Goal: Information Seeking & Learning: Check status

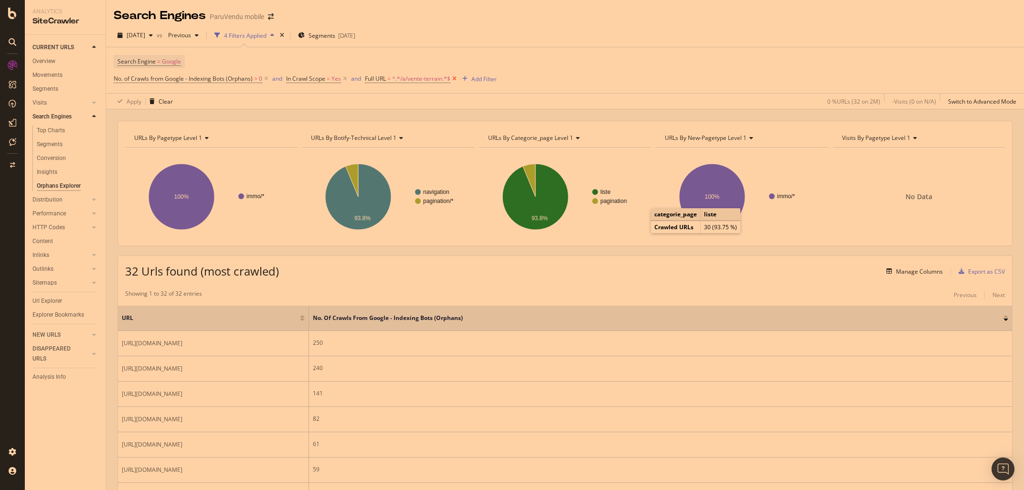
click at [455, 79] on icon at bounding box center [454, 79] width 8 height 10
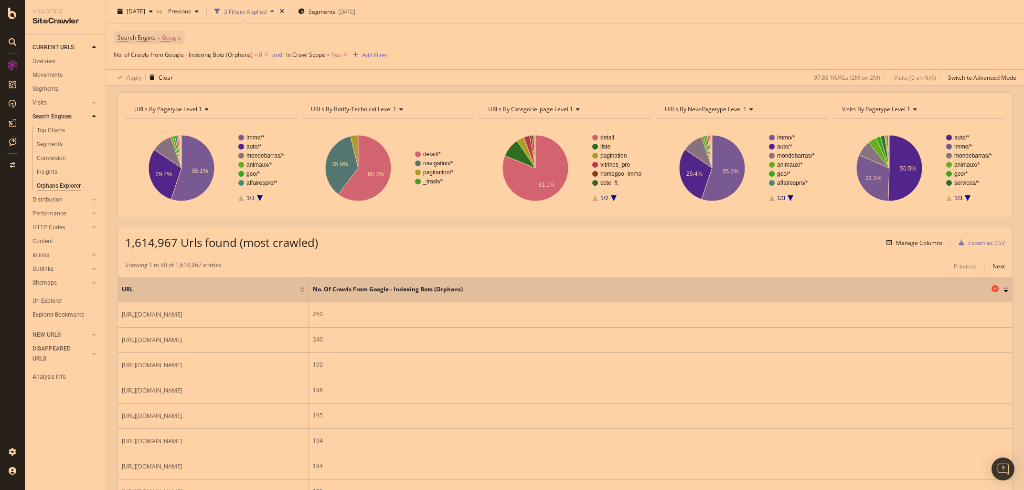
scroll to position [44, 0]
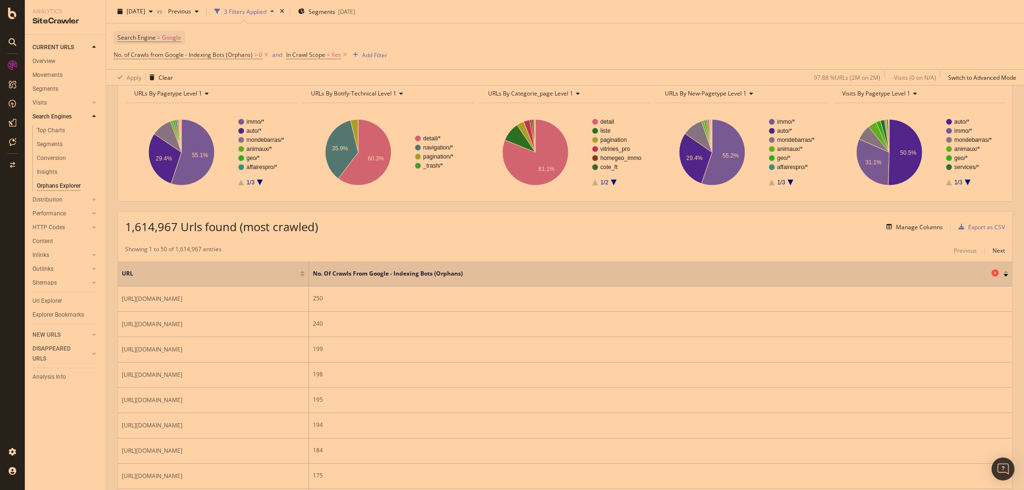
click at [358, 274] on span "No. of Crawls from Google - Indexing Bots (Orphans)" at bounding box center [651, 273] width 676 height 9
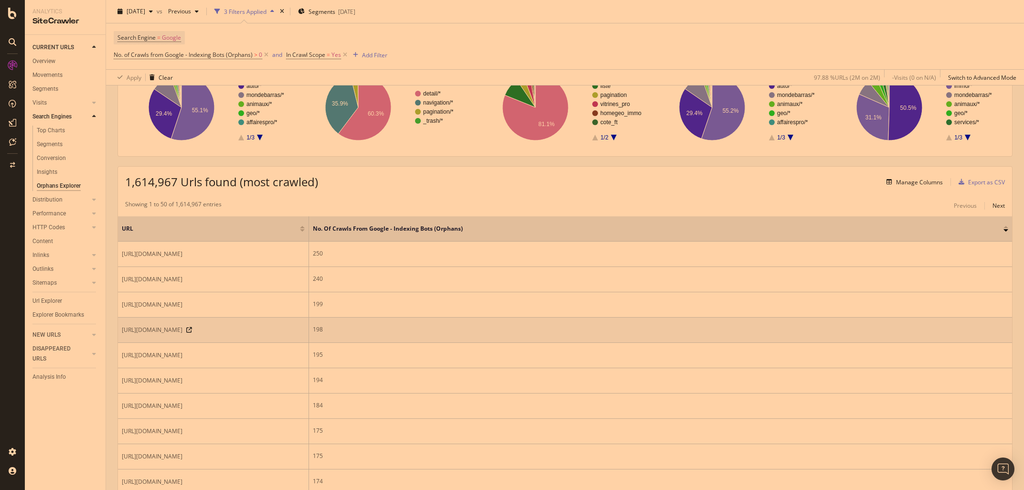
scroll to position [0, 0]
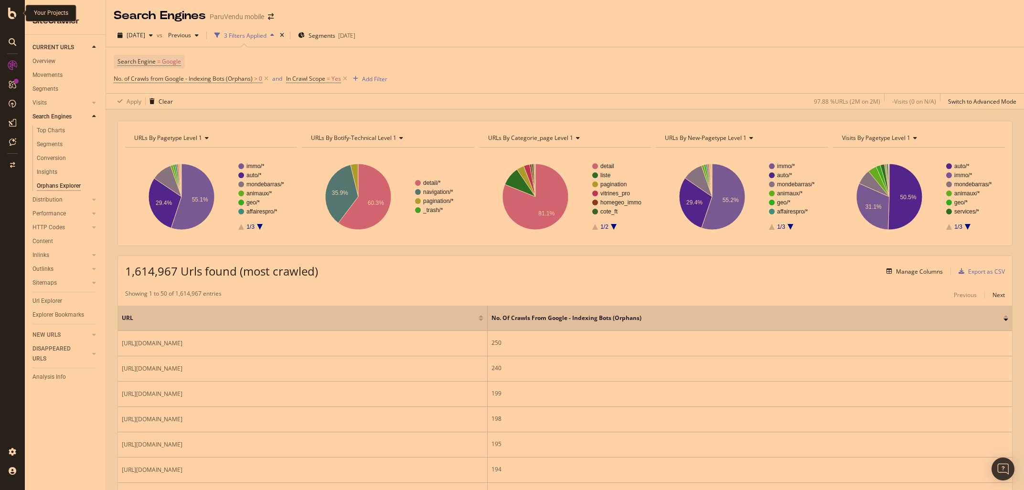
click at [12, 11] on icon at bounding box center [12, 13] width 9 height 11
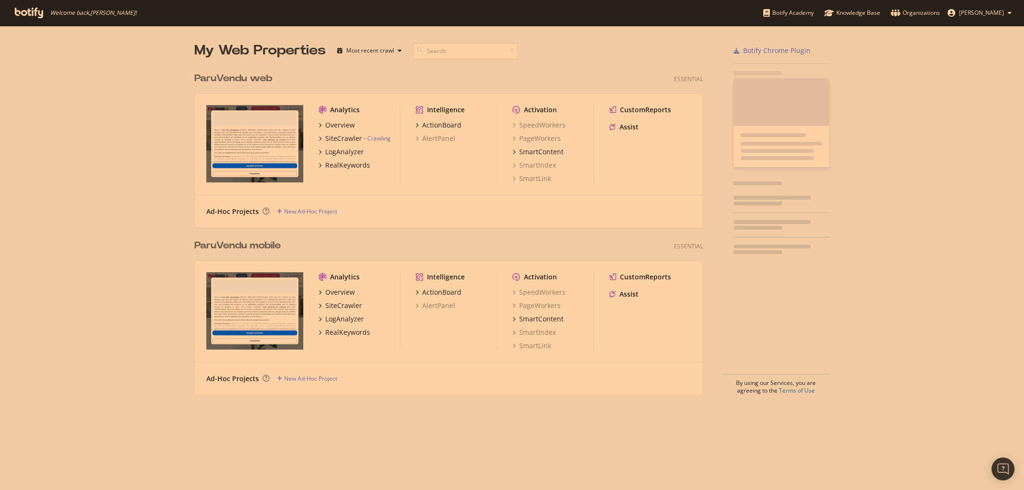
scroll to position [490, 1024]
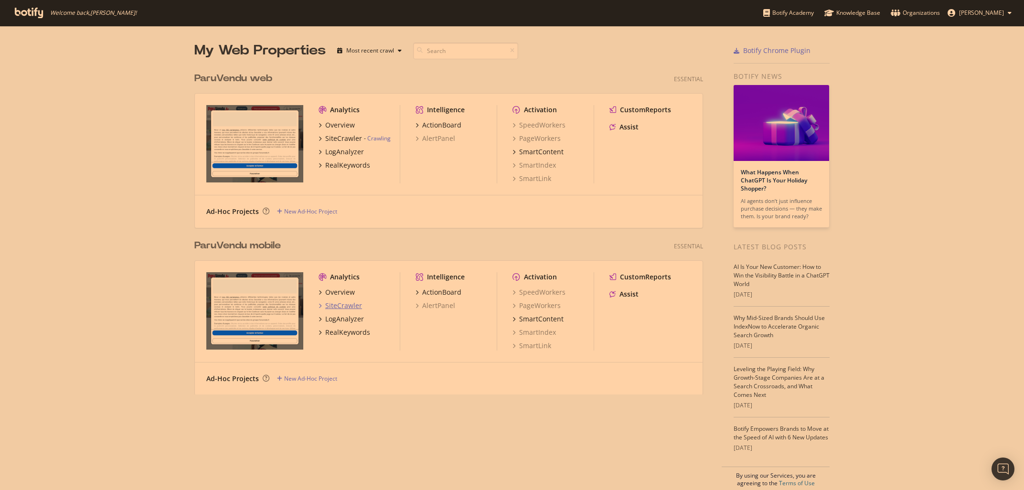
click at [348, 309] on div "SiteCrawler" at bounding box center [343, 306] width 37 height 10
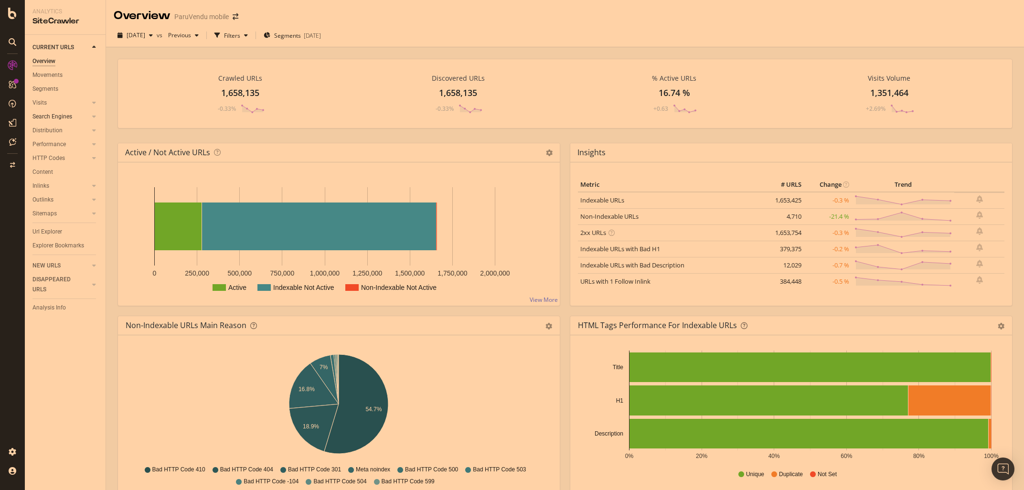
click at [77, 116] on link "Search Engines" at bounding box center [60, 117] width 57 height 10
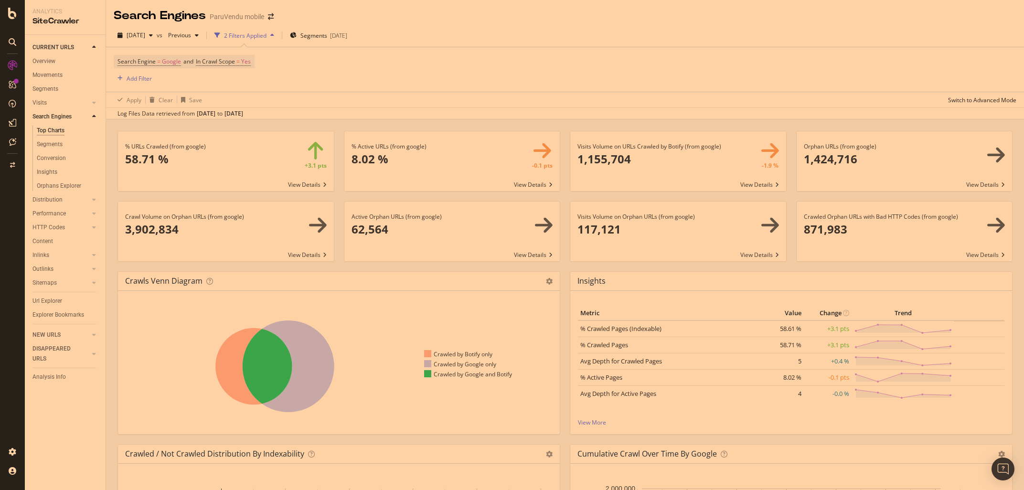
click at [195, 233] on span at bounding box center [226, 231] width 216 height 60
